Goal: Task Accomplishment & Management: Use online tool/utility

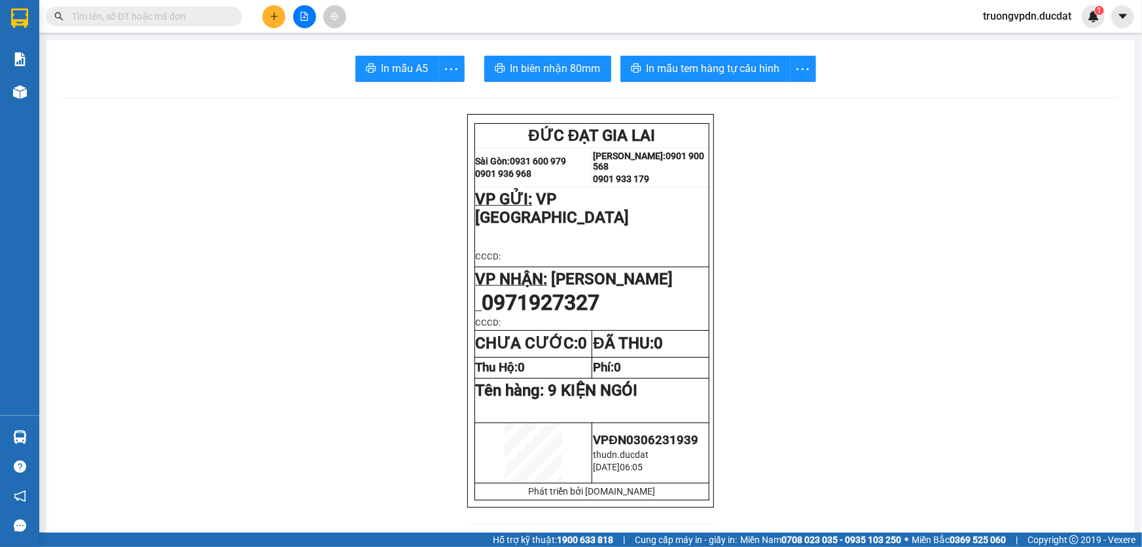
click at [304, 13] on icon "file-add" at bounding box center [304, 16] width 9 height 9
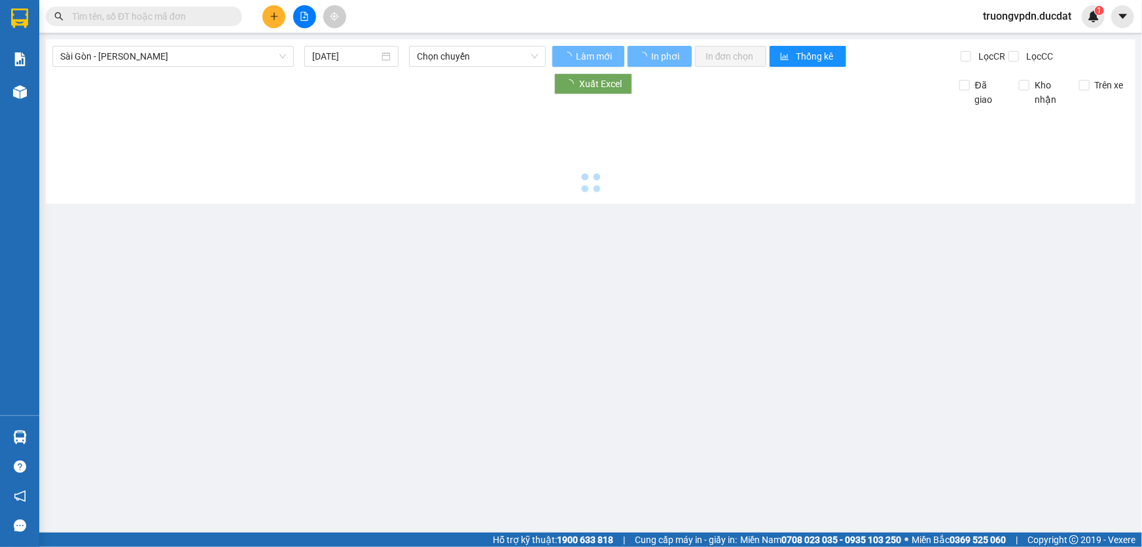
type input "[DATE]"
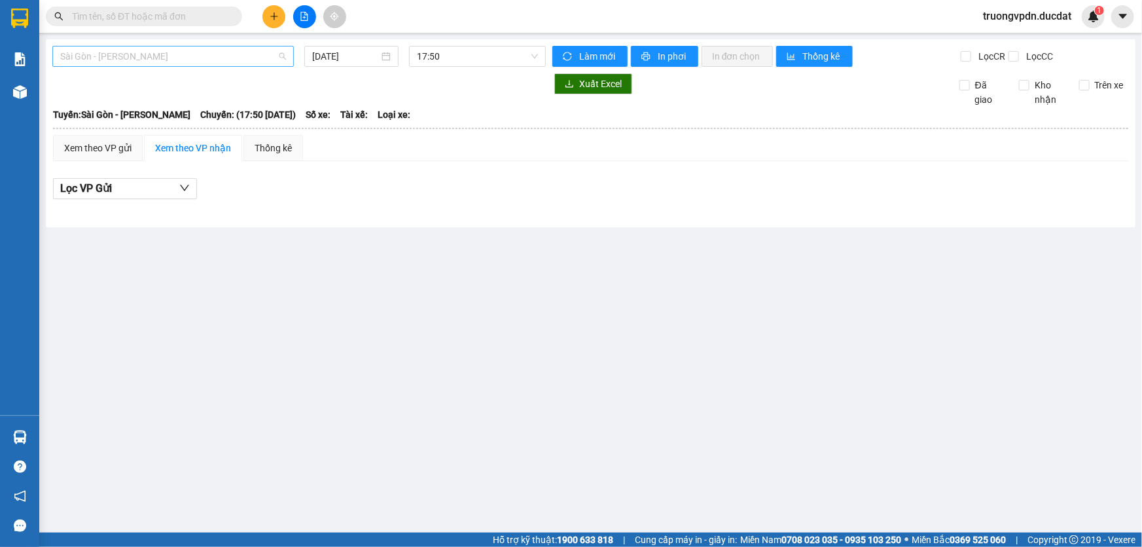
click at [156, 58] on span "Sài Gòn - [PERSON_NAME]" at bounding box center [173, 56] width 226 height 20
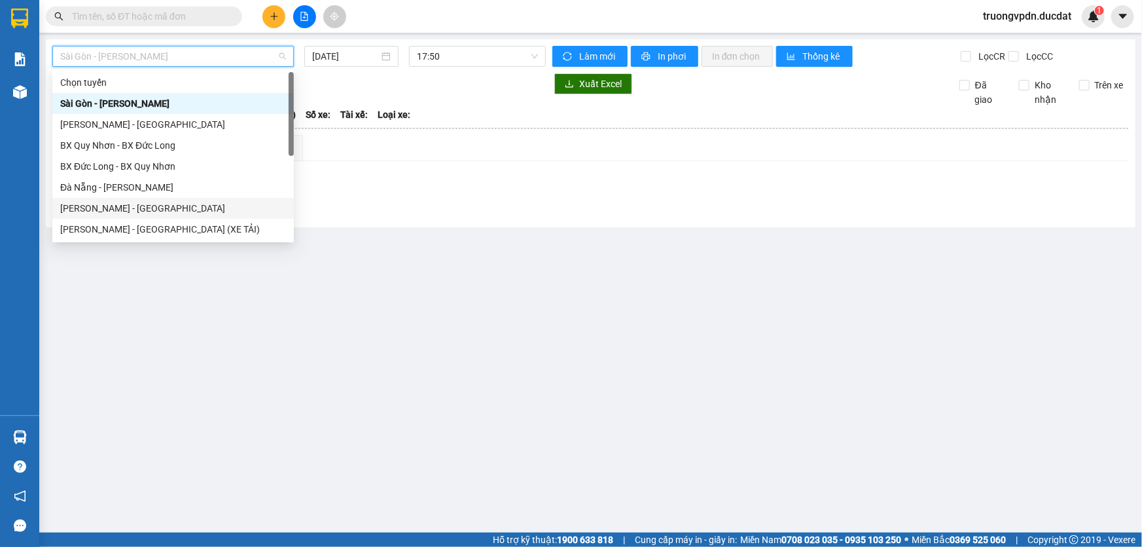
click at [82, 204] on div "[PERSON_NAME] - [GEOGRAPHIC_DATA]" at bounding box center [173, 208] width 226 height 14
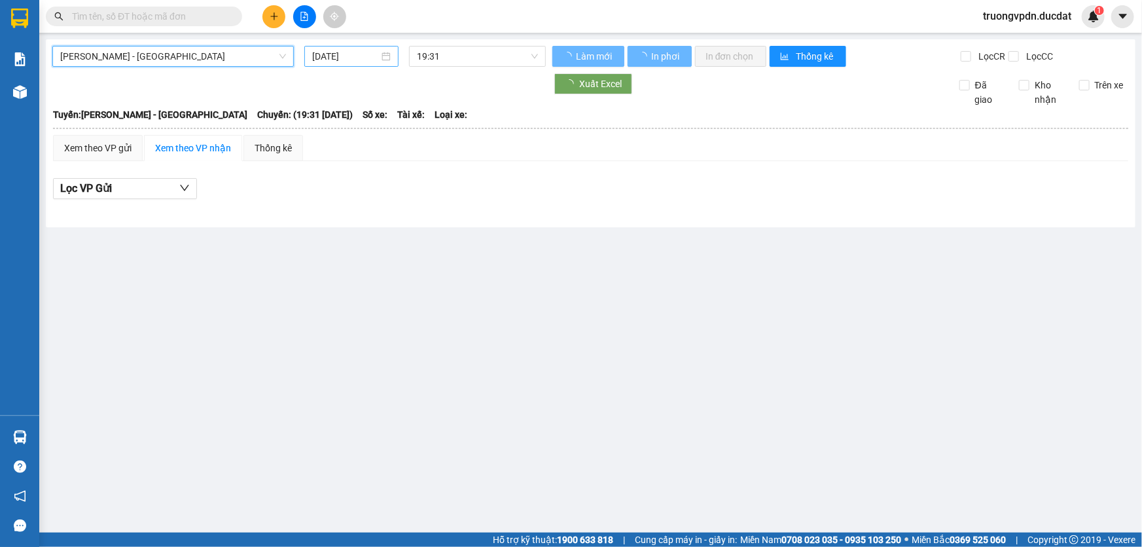
click at [368, 58] on input "[DATE]" at bounding box center [345, 56] width 67 height 14
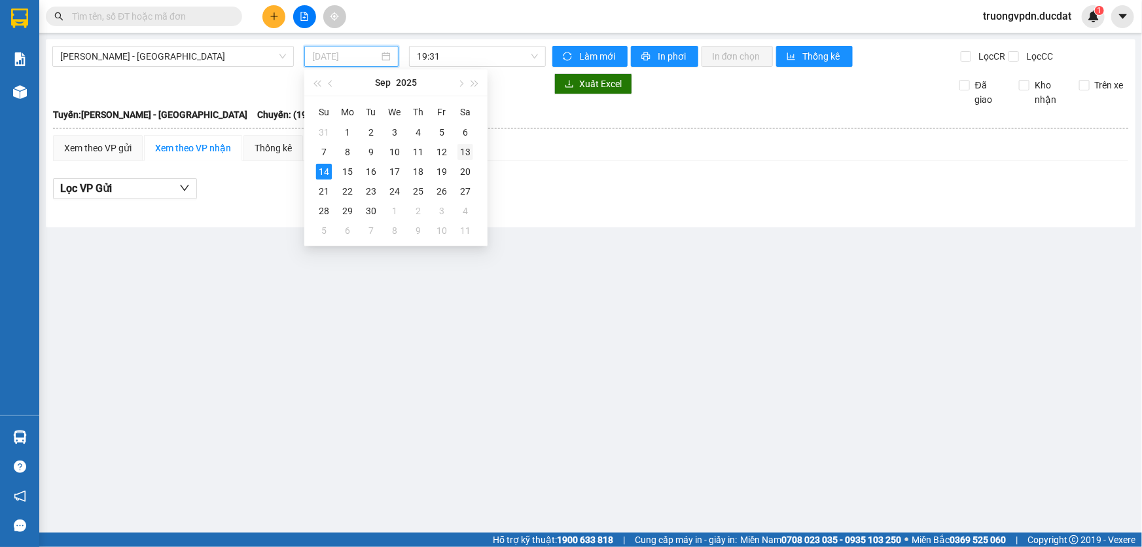
click at [464, 146] on div "13" at bounding box center [466, 152] width 16 height 16
type input "[DATE]"
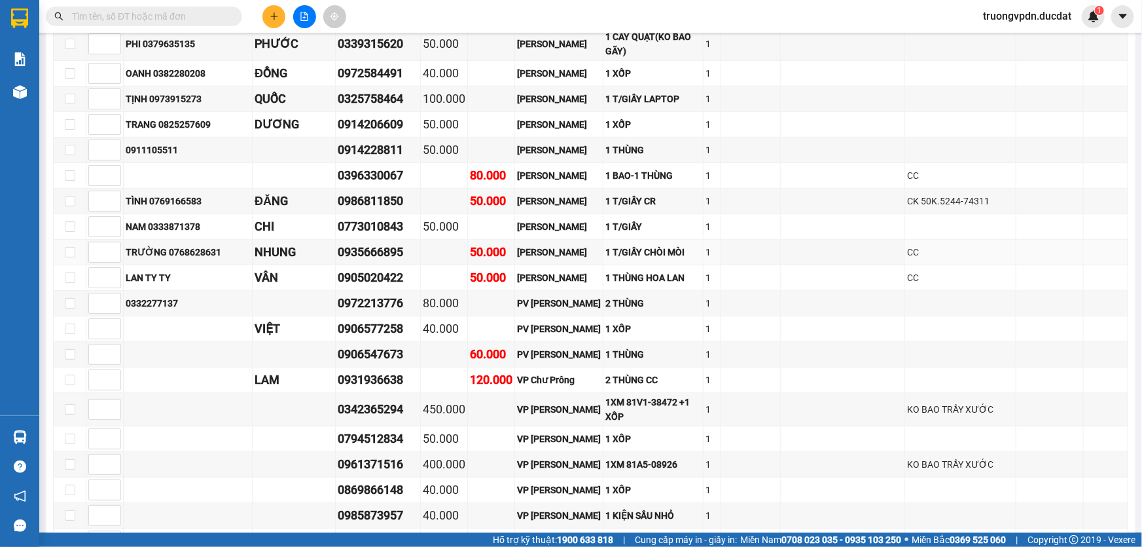
scroll to position [3320, 0]
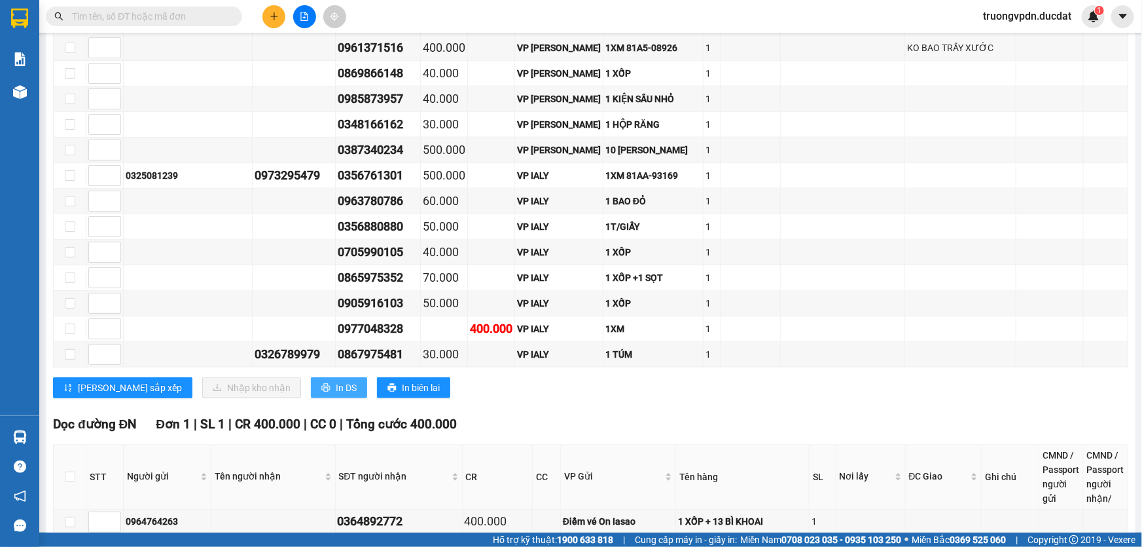
click at [336, 380] on span "In DS" at bounding box center [346, 387] width 21 height 14
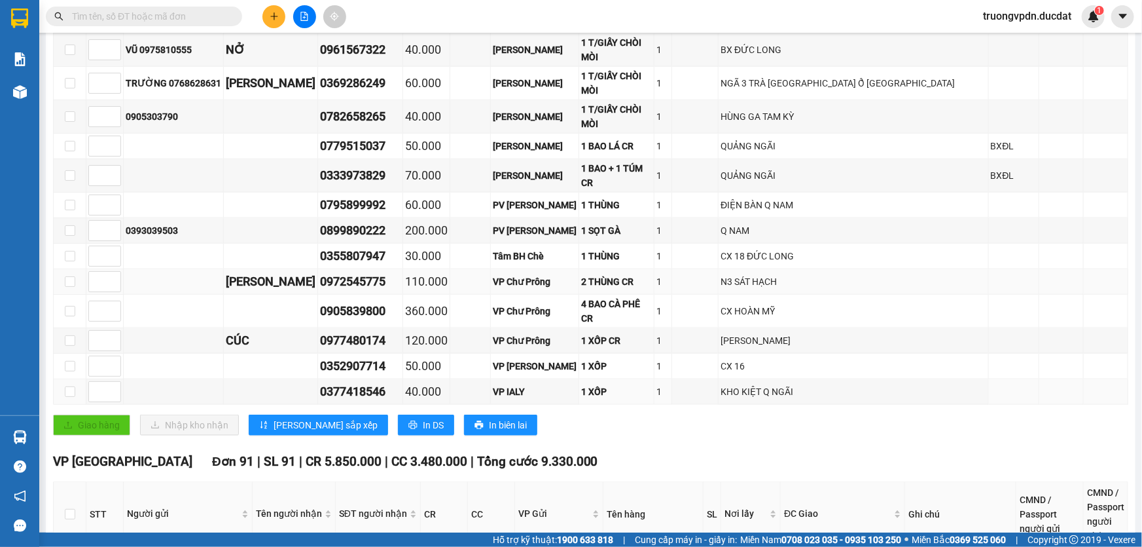
scroll to position [761, 0]
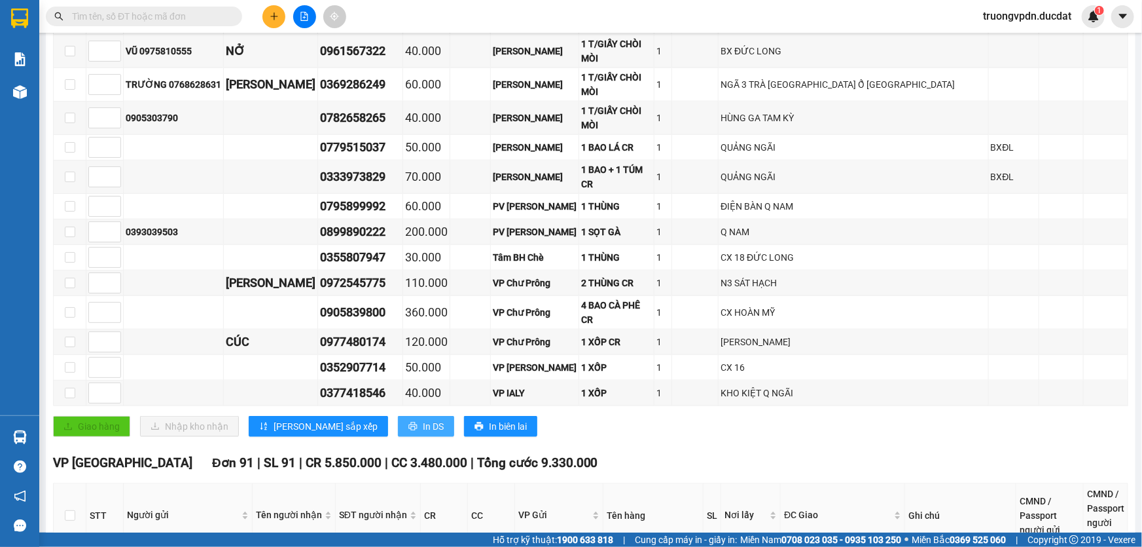
click at [423, 419] on span "In DS" at bounding box center [433, 426] width 21 height 14
